Goal: Transaction & Acquisition: Download file/media

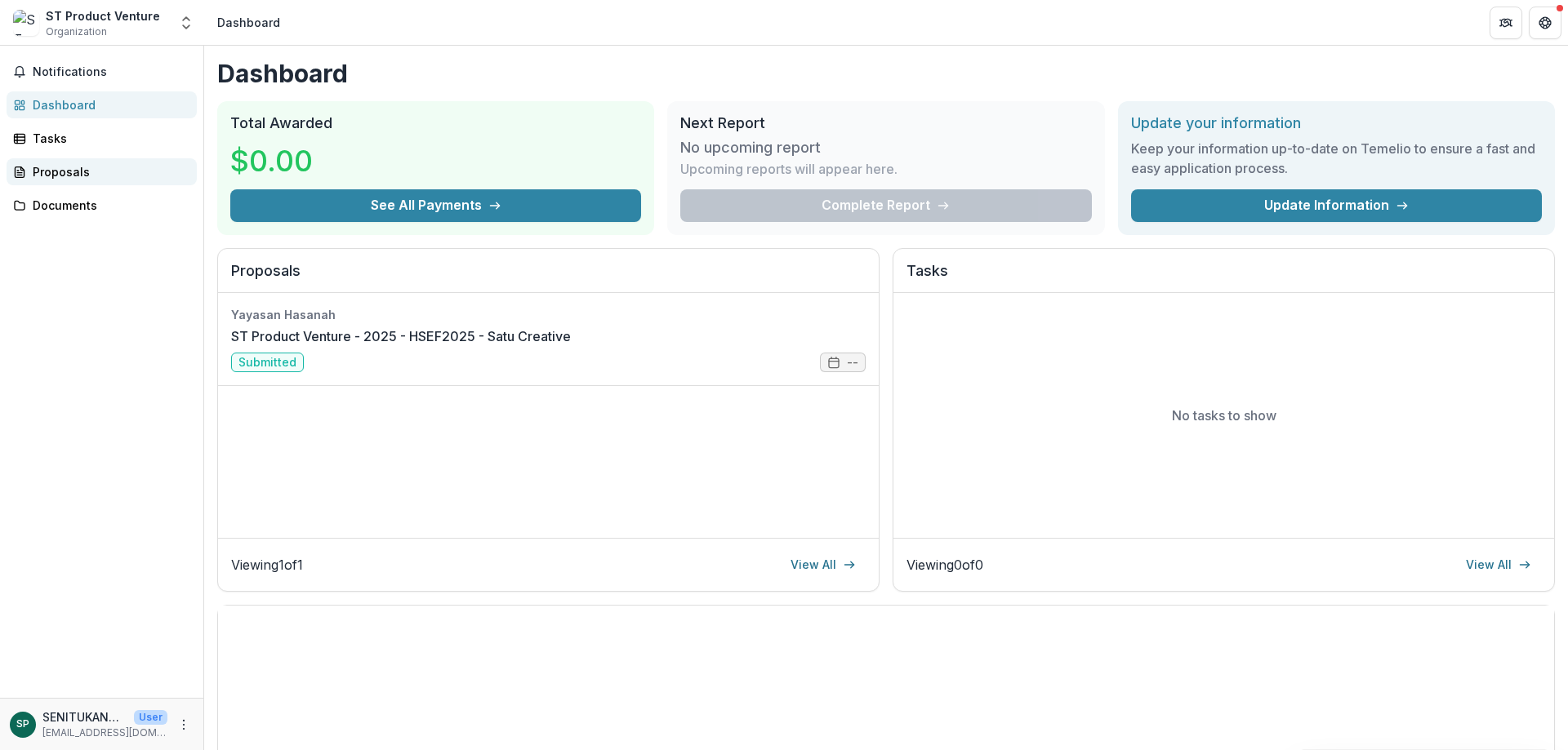
click at [66, 179] on div "Proposals" at bounding box center [108, 172] width 151 height 17
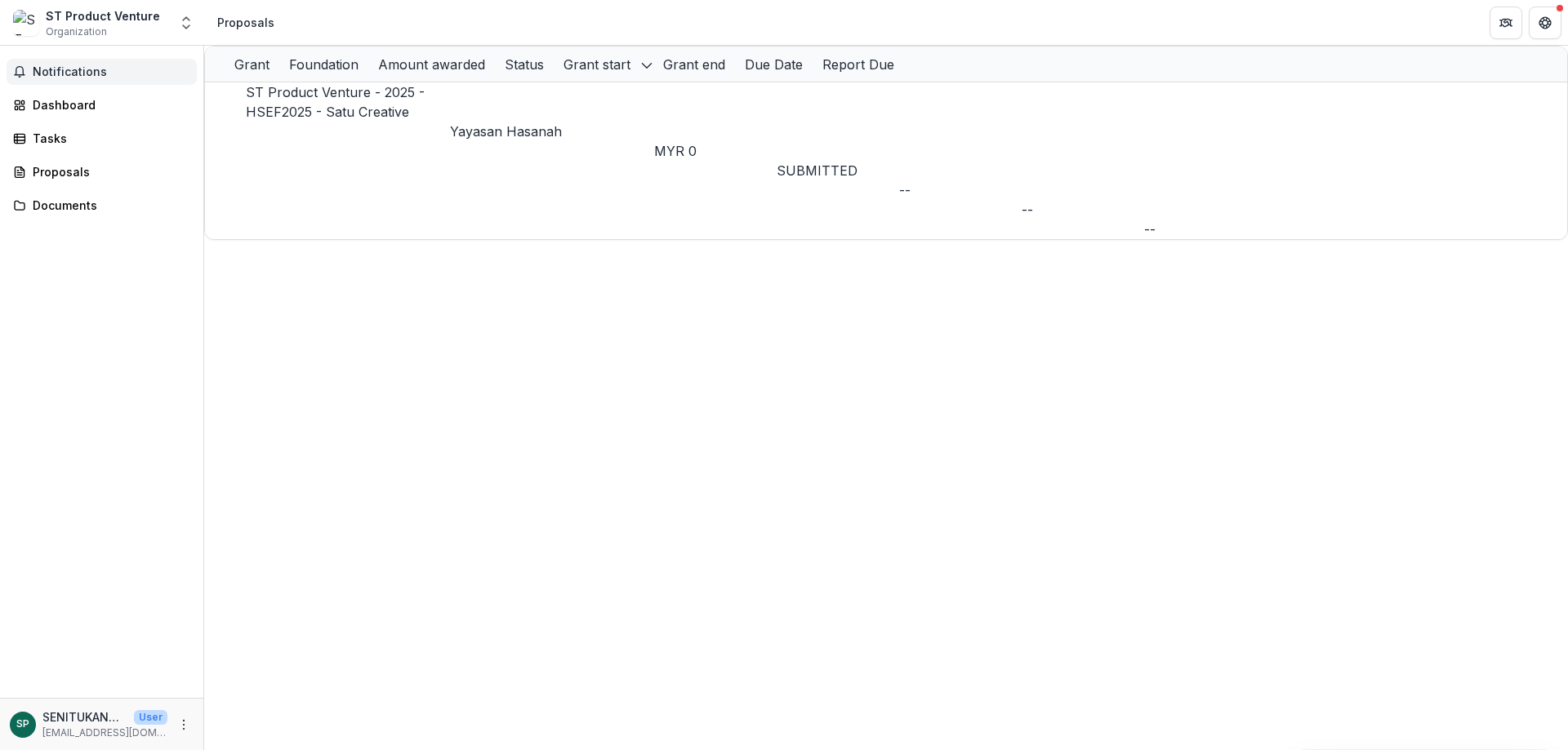
click at [41, 77] on span "Notifications" at bounding box center [111, 72] width 158 height 13
click at [74, 109] on div "Dashboard" at bounding box center [108, 105] width 151 height 17
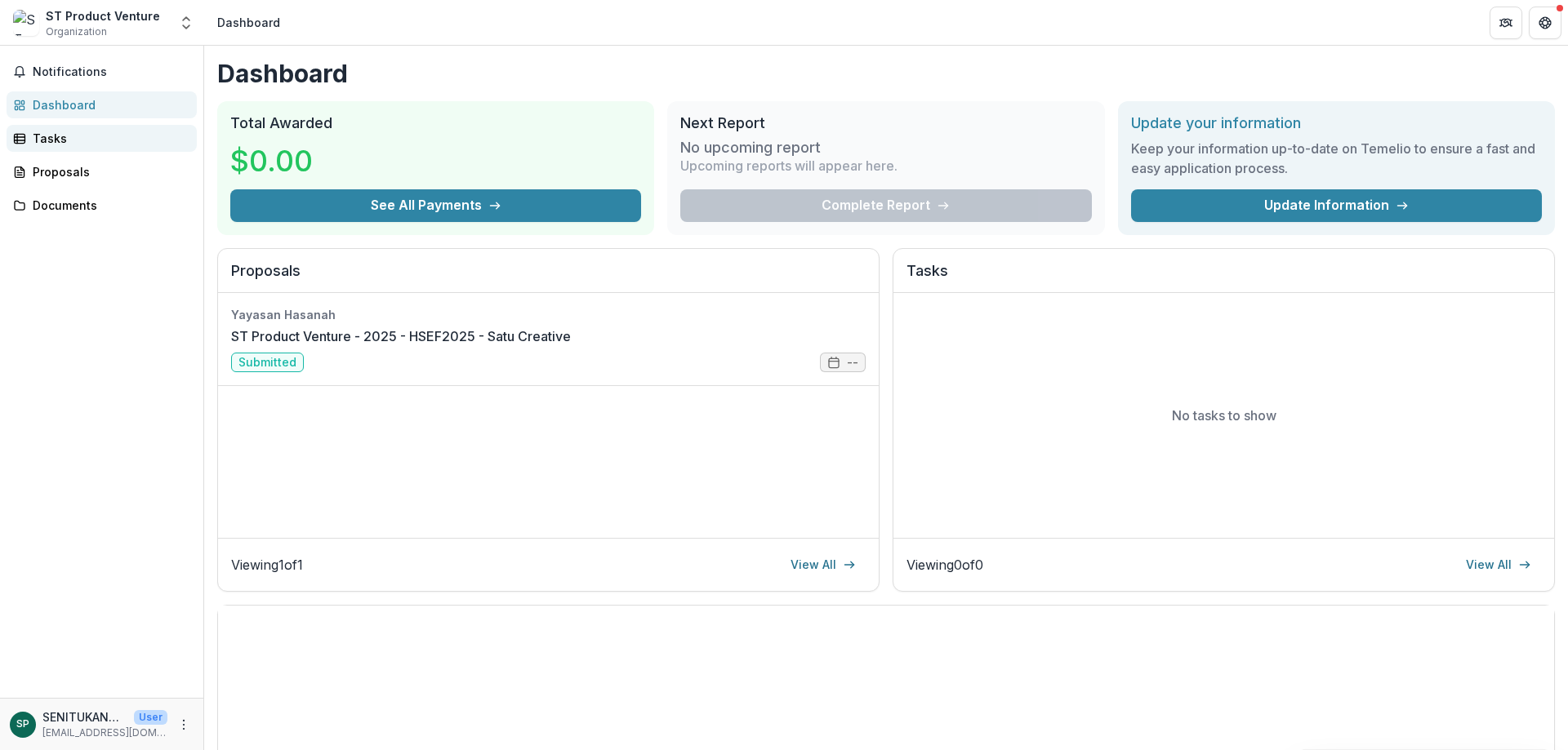
click at [64, 139] on div "Tasks" at bounding box center [108, 138] width 151 height 17
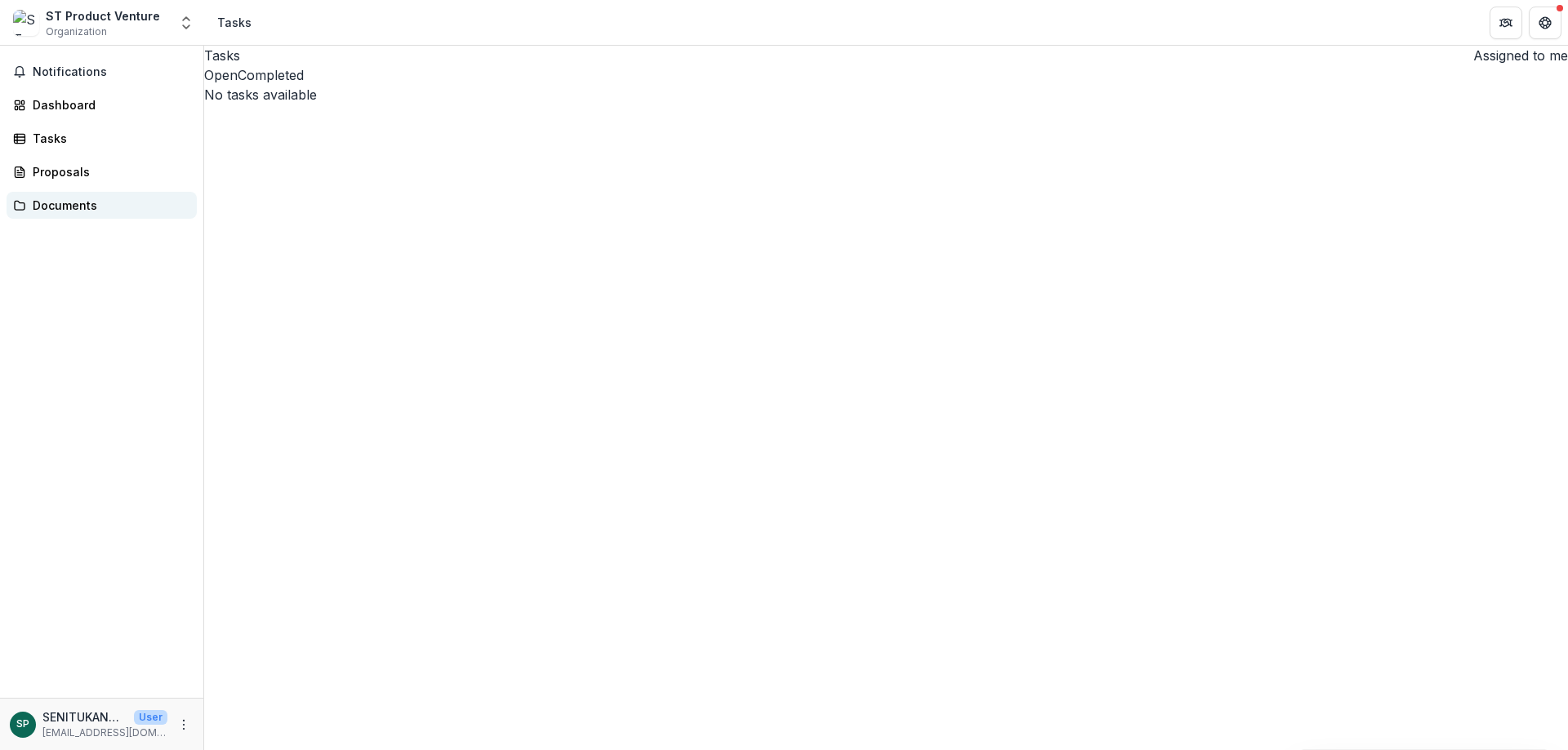
click at [71, 215] on link "Documents" at bounding box center [102, 206] width 190 height 27
